Goal: Understand process/instructions: Learn how to perform a task or action

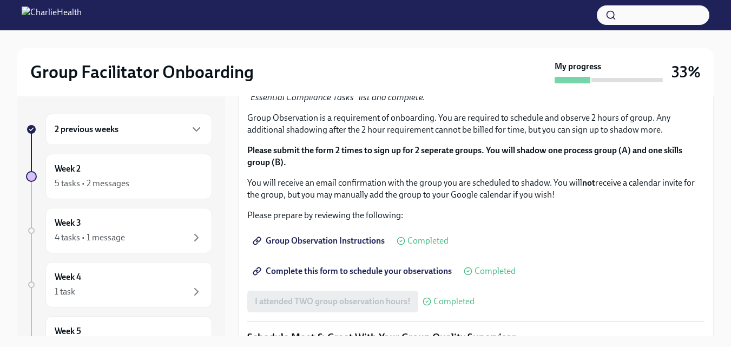
scroll to position [580, 0]
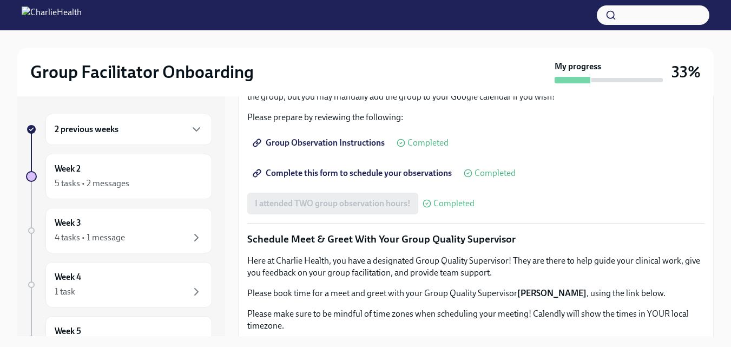
scroll to position [652, 0]
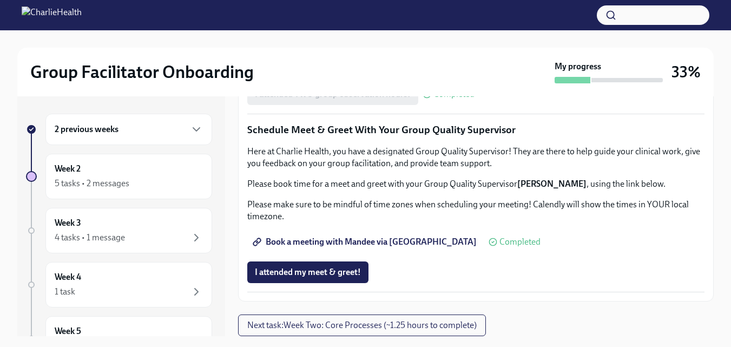
scroll to position [1094, 0]
click at [452, 326] on span "Next task : Week Two: Core Processes (~1.25 hours to complete)" at bounding box center [361, 325] width 229 height 11
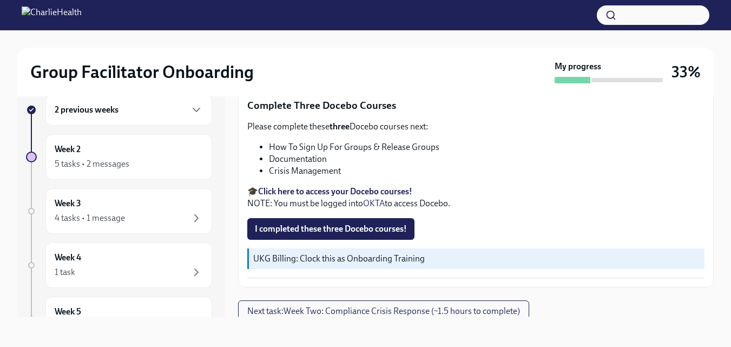
scroll to position [14, 0]
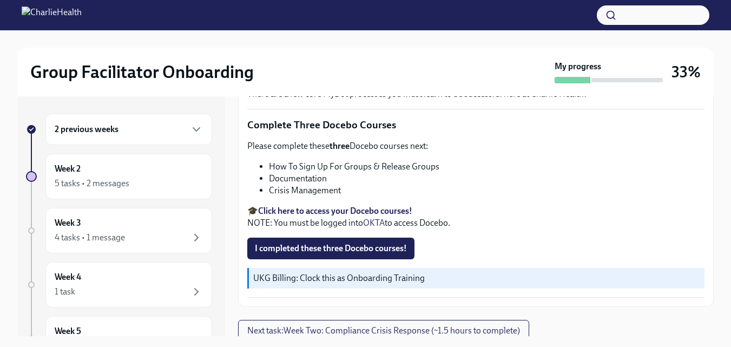
scroll to position [19, 0]
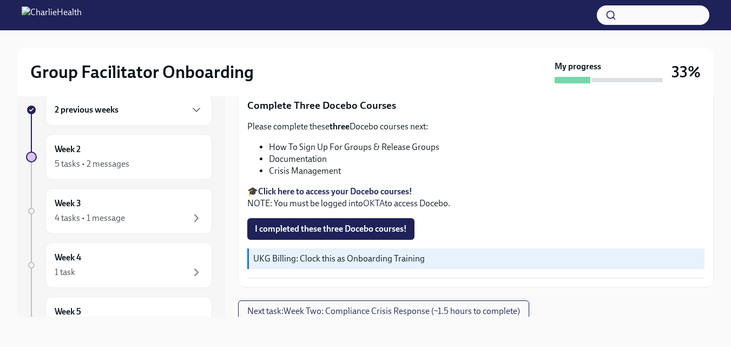
click at [423, 306] on span "Next task : Week Two: Compliance Crisis Response (~1.5 hours to complete)" at bounding box center [383, 311] width 273 height 11
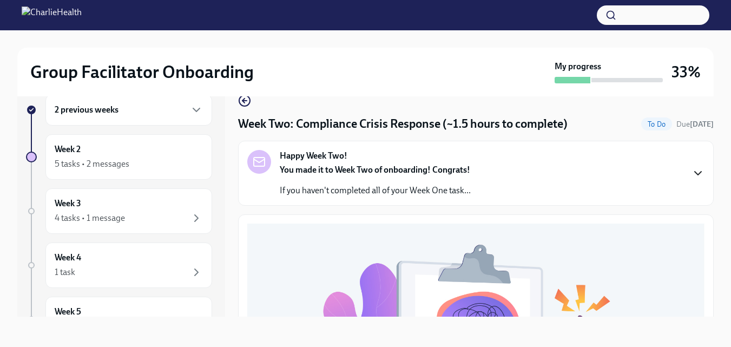
click at [691, 171] on icon "button" at bounding box center [697, 173] width 13 height 13
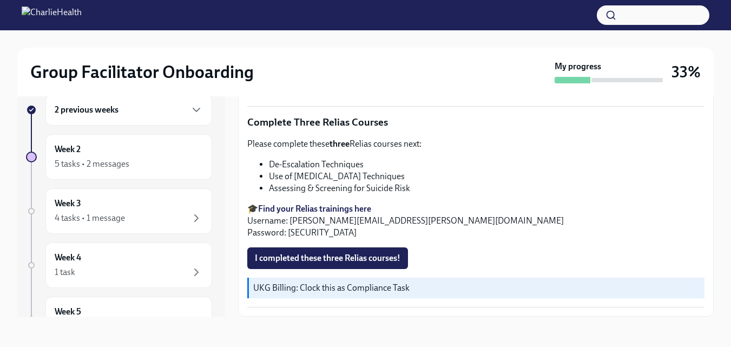
scroll to position [628, 0]
click at [101, 158] on div "5 tasks • 2 messages" at bounding box center [92, 164] width 75 height 12
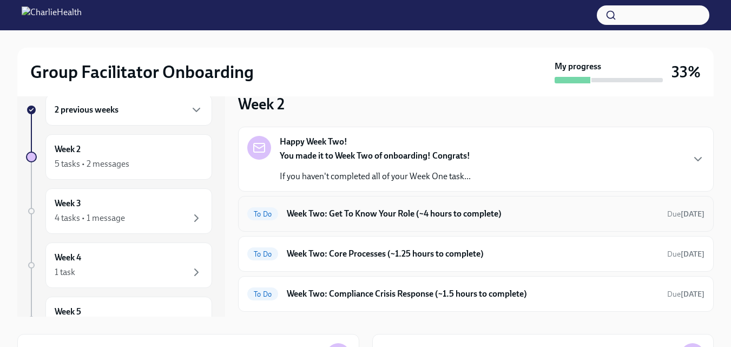
click at [352, 211] on h6 "Week Two: Get To Know Your Role (~4 hours to complete)" at bounding box center [473, 214] width 372 height 12
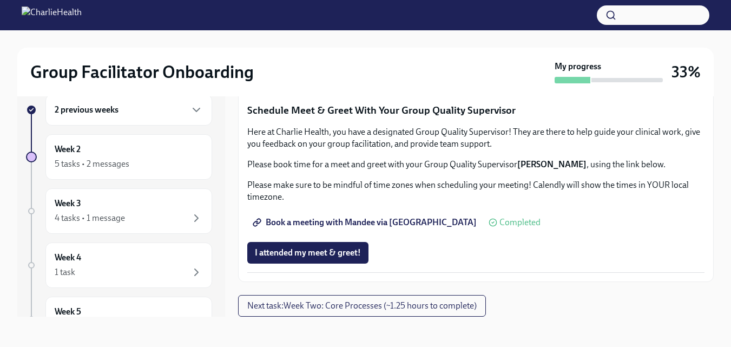
scroll to position [1094, 0]
click at [407, 303] on span "Next task : Week Two: Core Processes (~1.25 hours to complete)" at bounding box center [361, 305] width 229 height 11
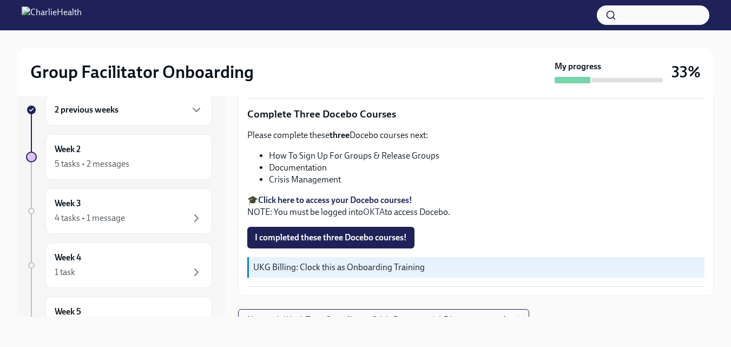
scroll to position [468, 0]
